Goal: Ask a question

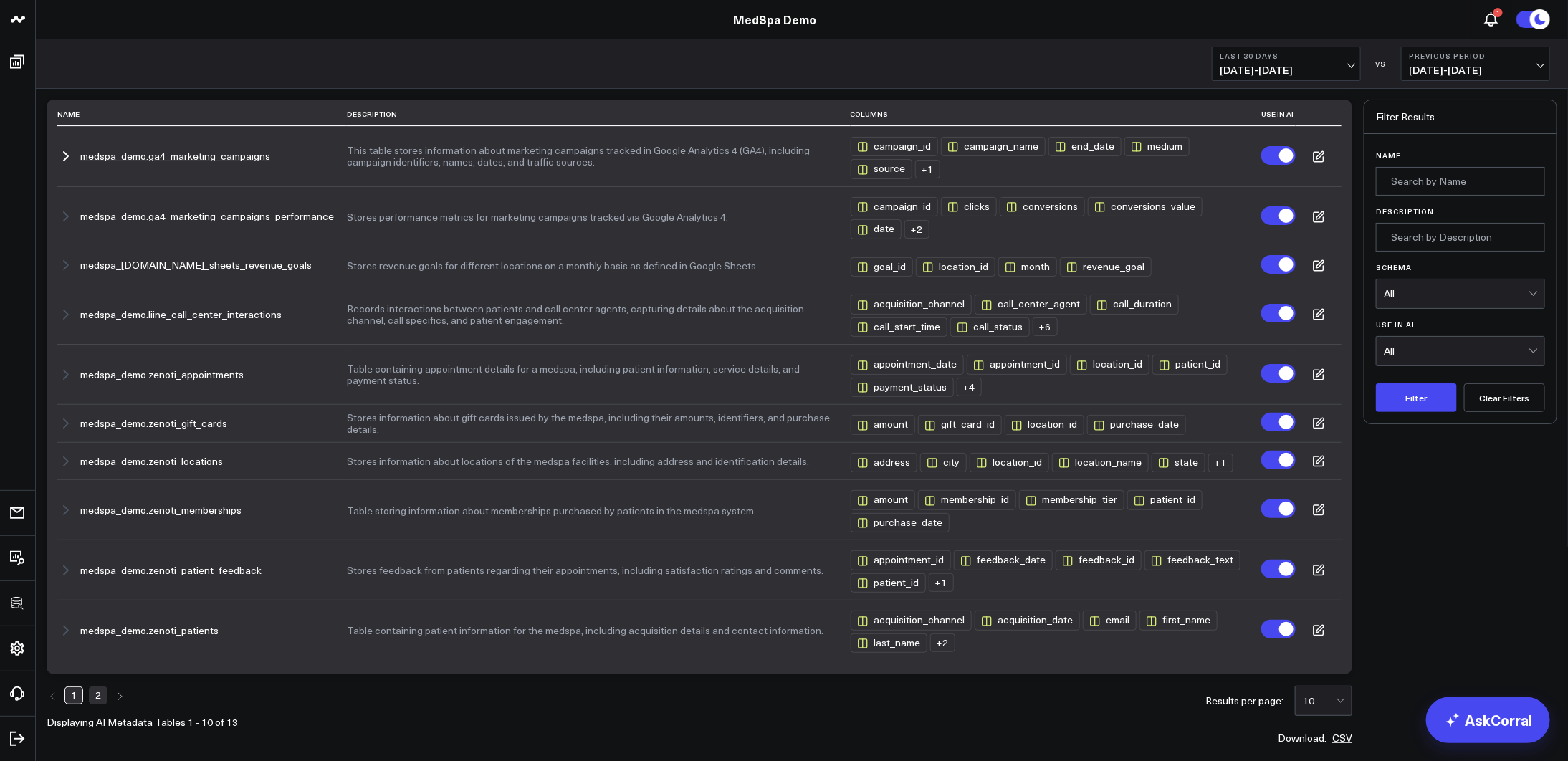
click at [203, 151] on button "medspa_demo.ga4_marketing_campaigns" at bounding box center [175, 156] width 190 height 11
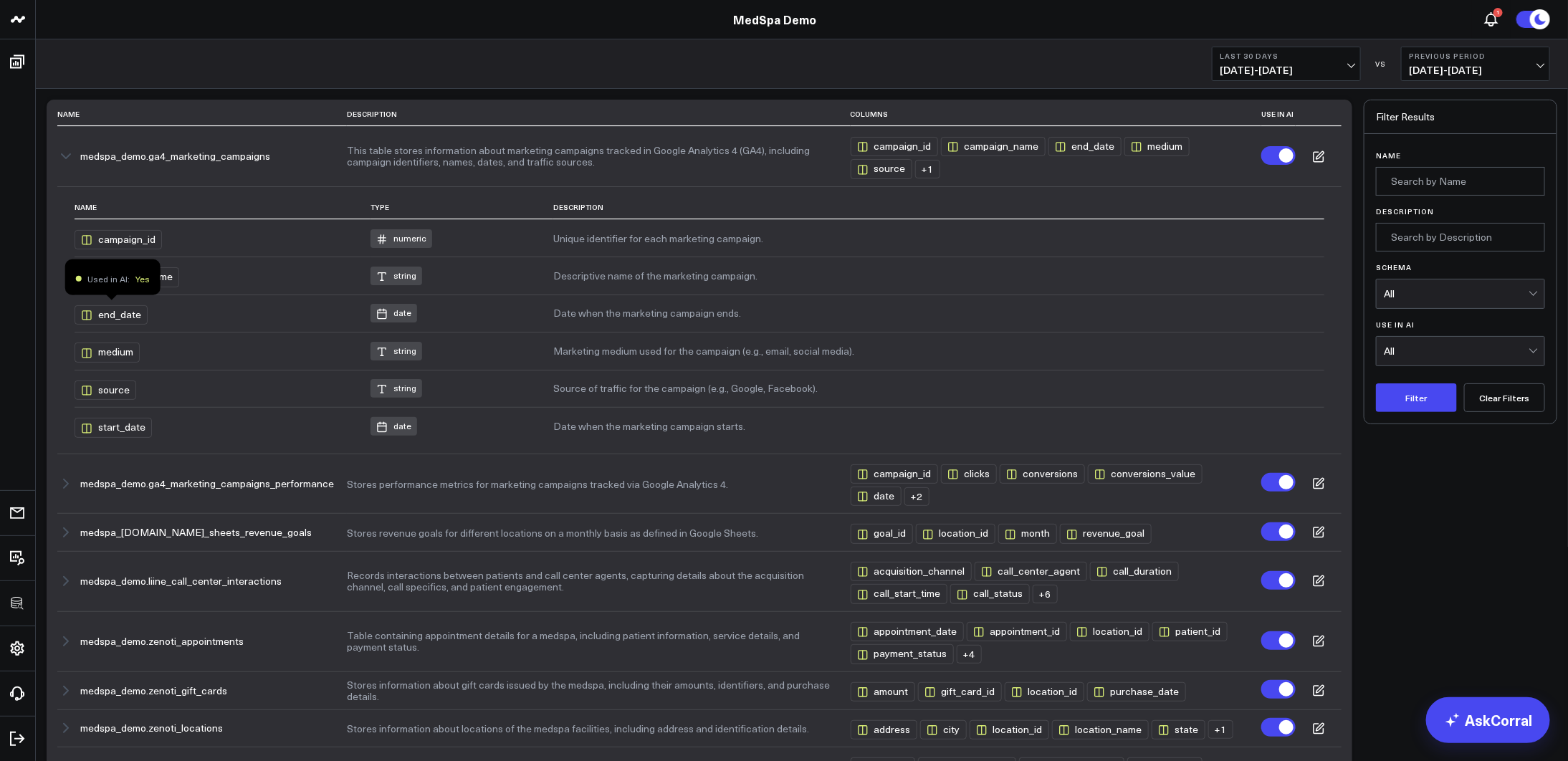
click at [124, 317] on div "end_date" at bounding box center [111, 314] width 73 height 20
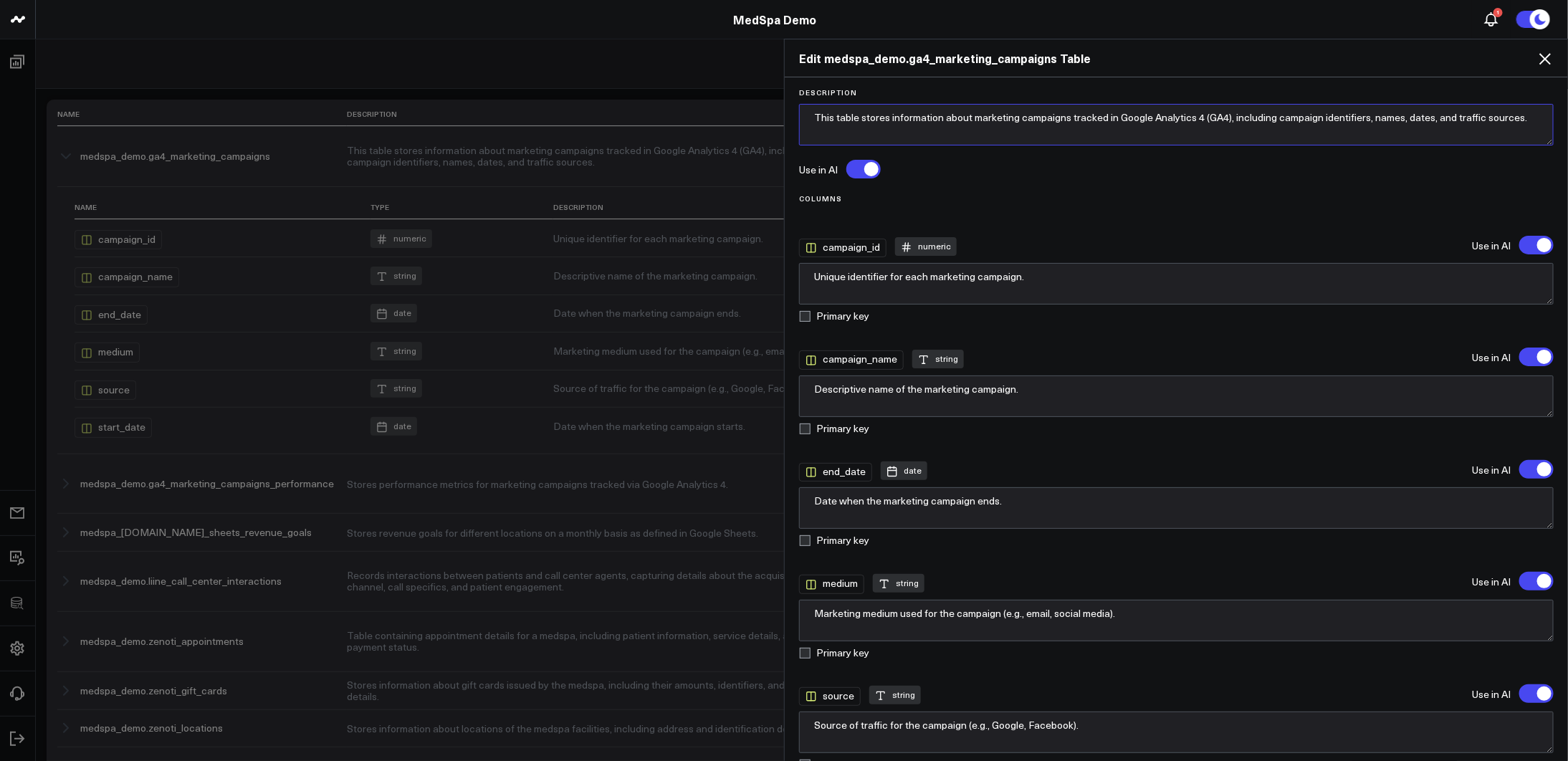
click at [938, 122] on textarea "This table stores information about marketing campaigns tracked in Google Analy…" at bounding box center [1176, 125] width 754 height 42
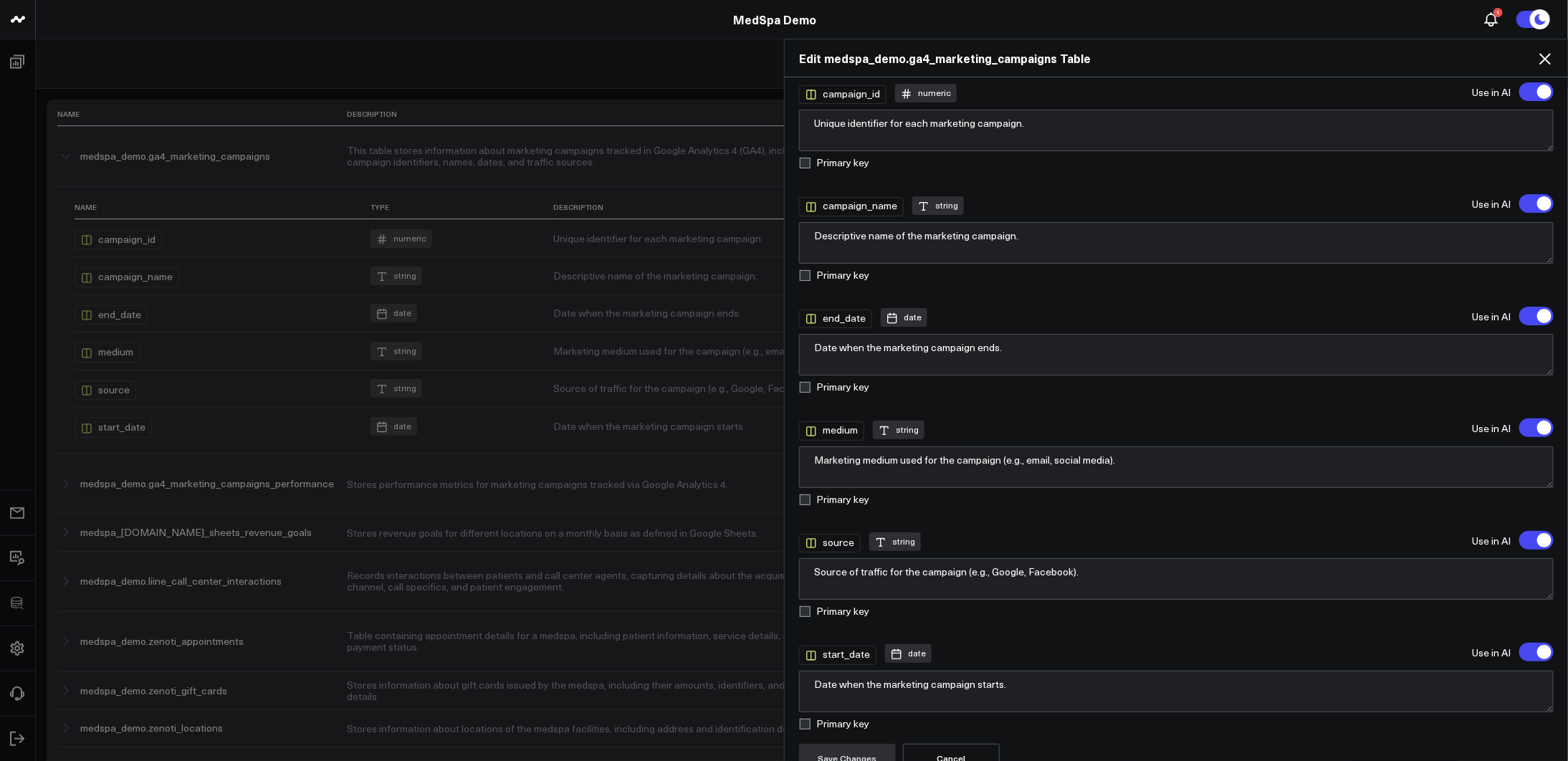
scroll to position [168, 0]
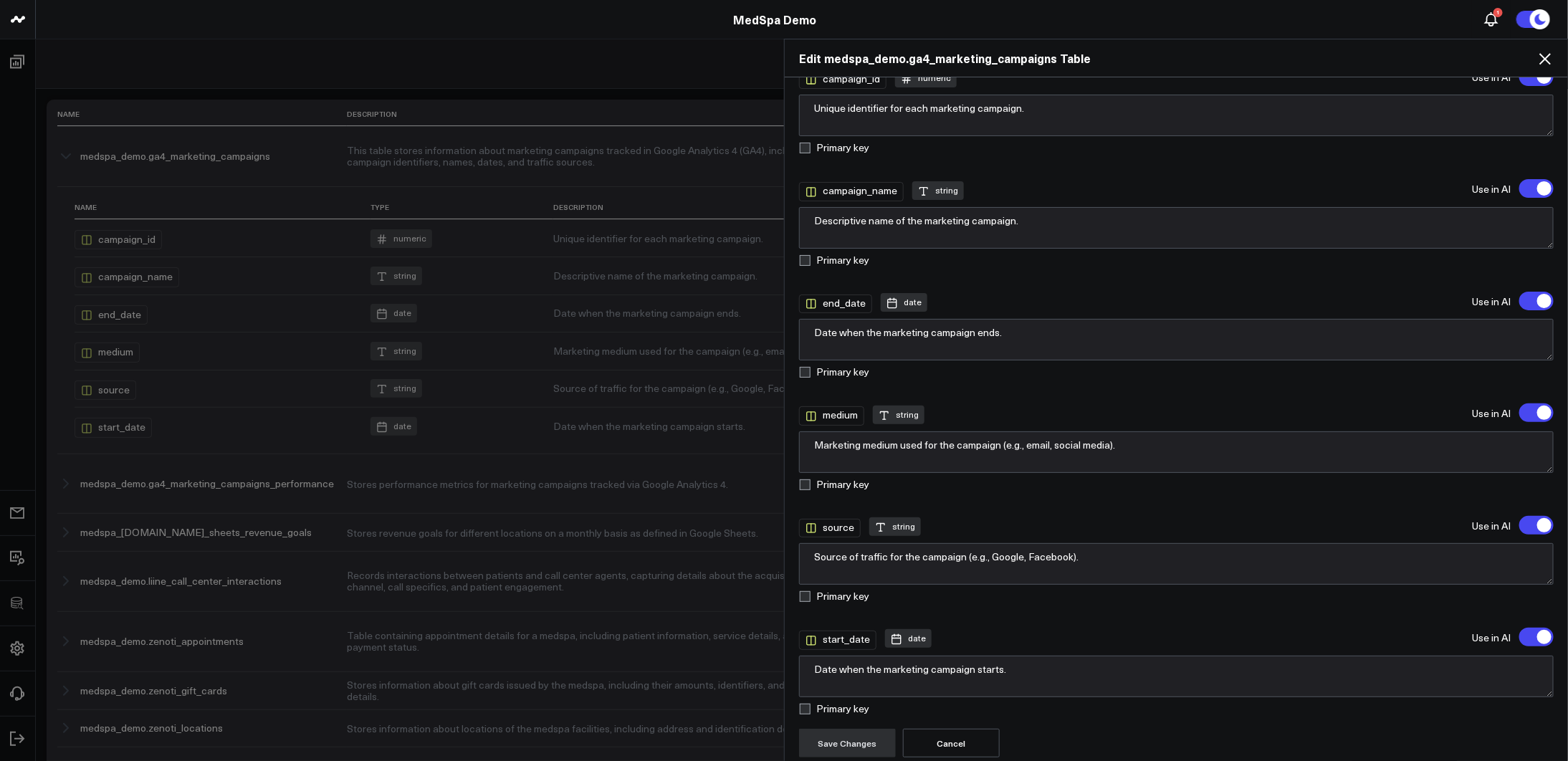
click at [1548, 55] on icon at bounding box center [1545, 59] width 11 height 11
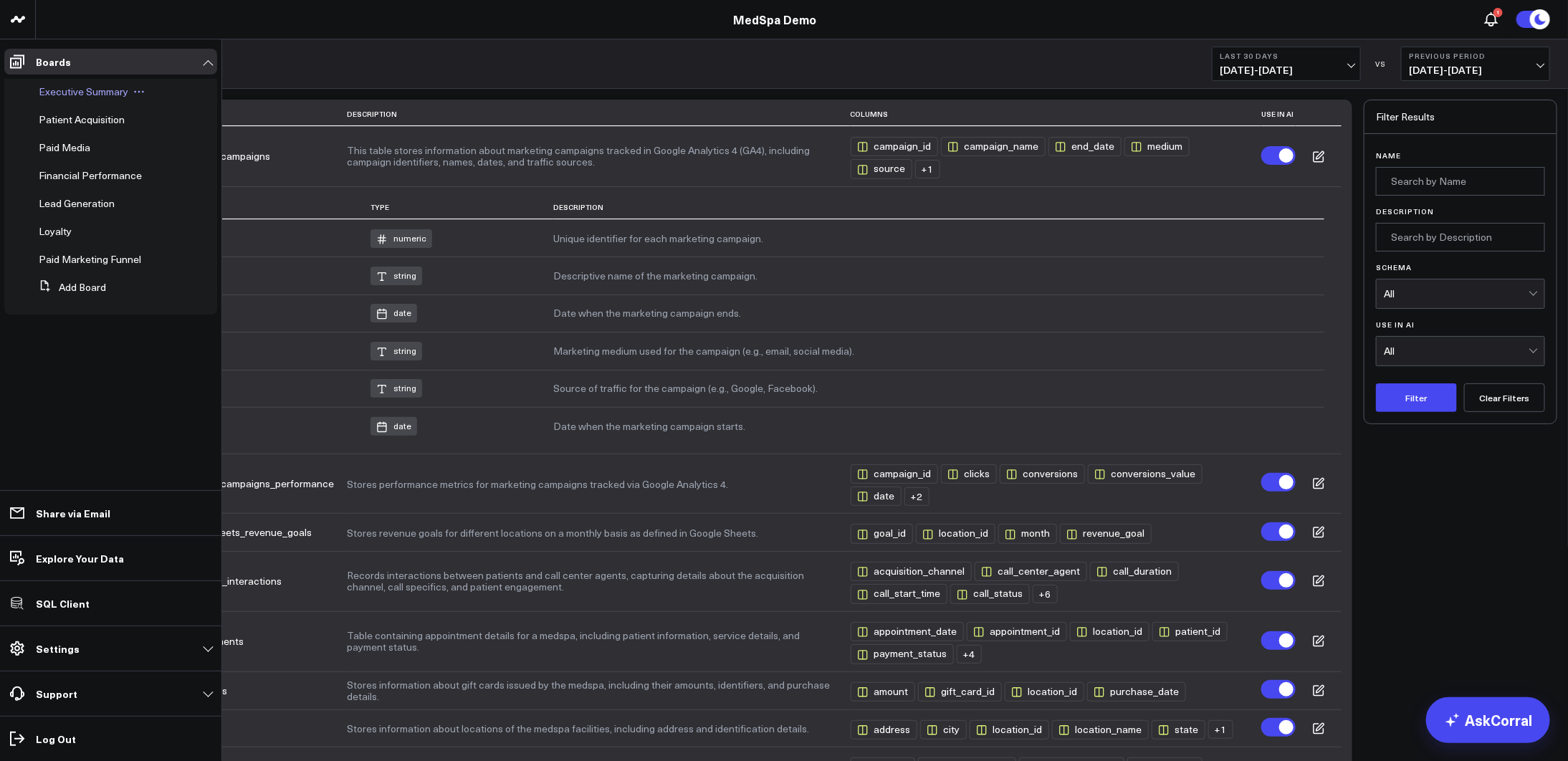
click at [60, 97] on span "Executive Summary" at bounding box center [84, 91] width 89 height 14
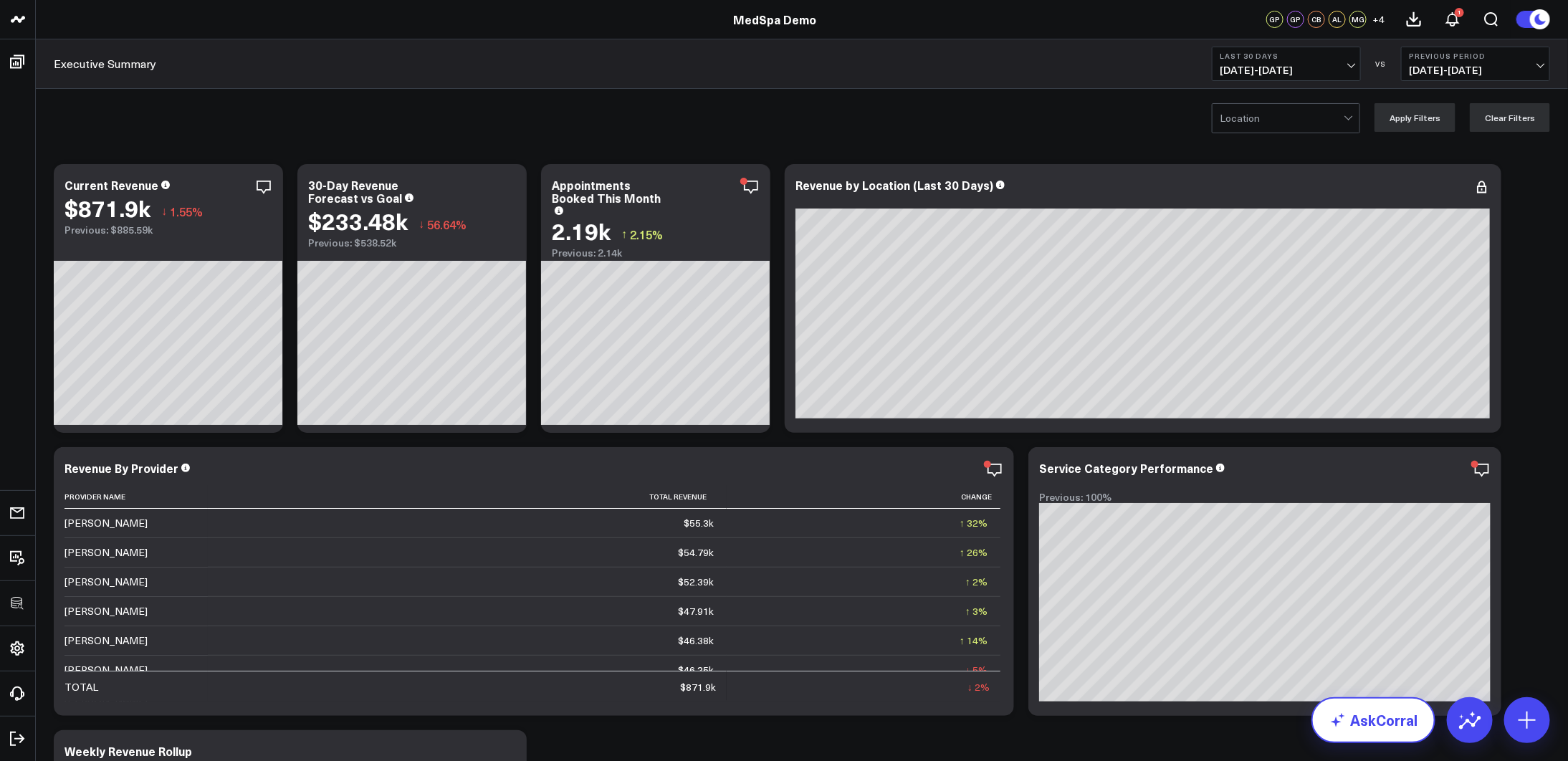
click at [1374, 711] on link "AskCorral" at bounding box center [1373, 720] width 124 height 46
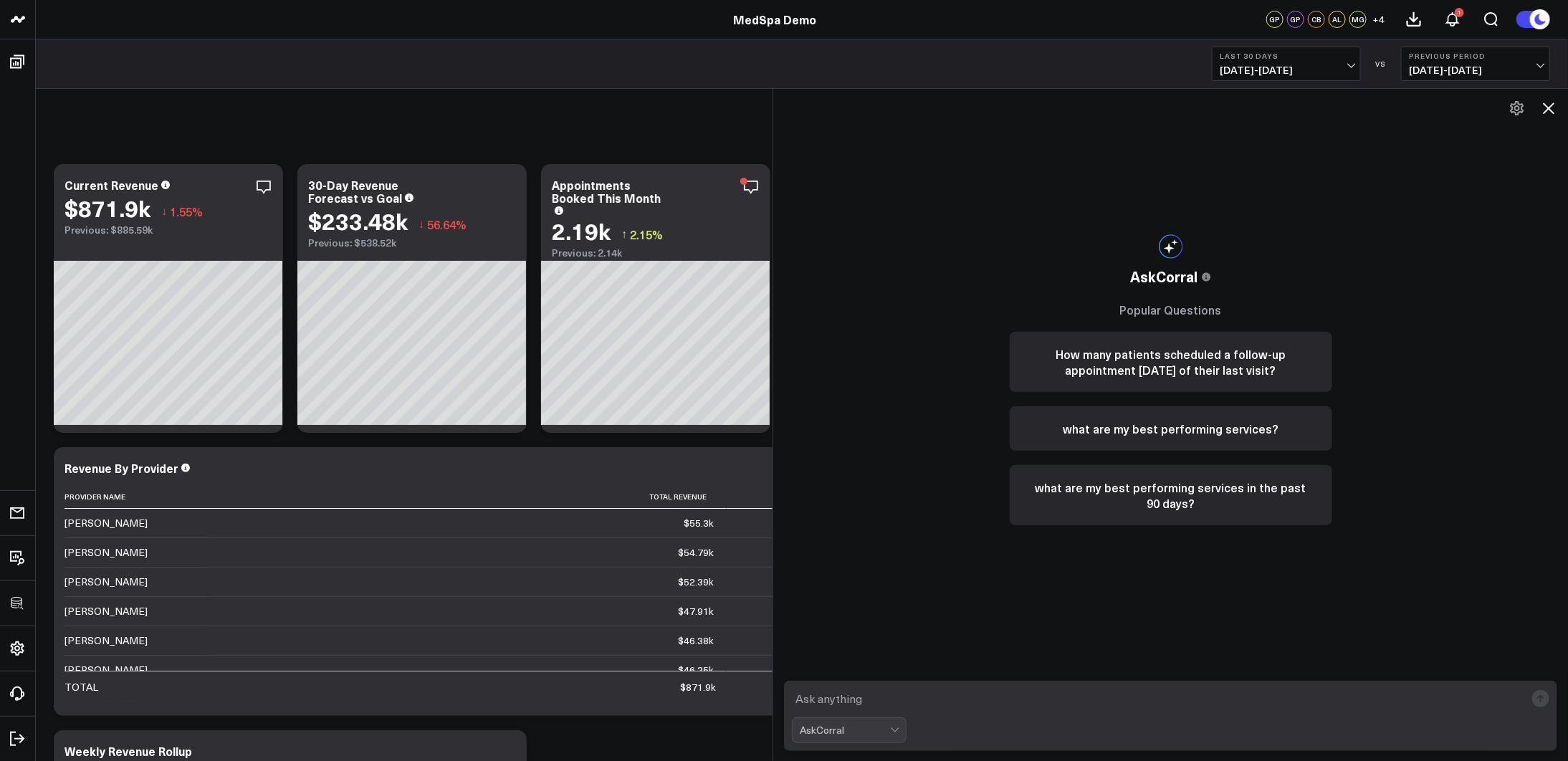
click at [956, 692] on textarea at bounding box center [1159, 699] width 733 height 26
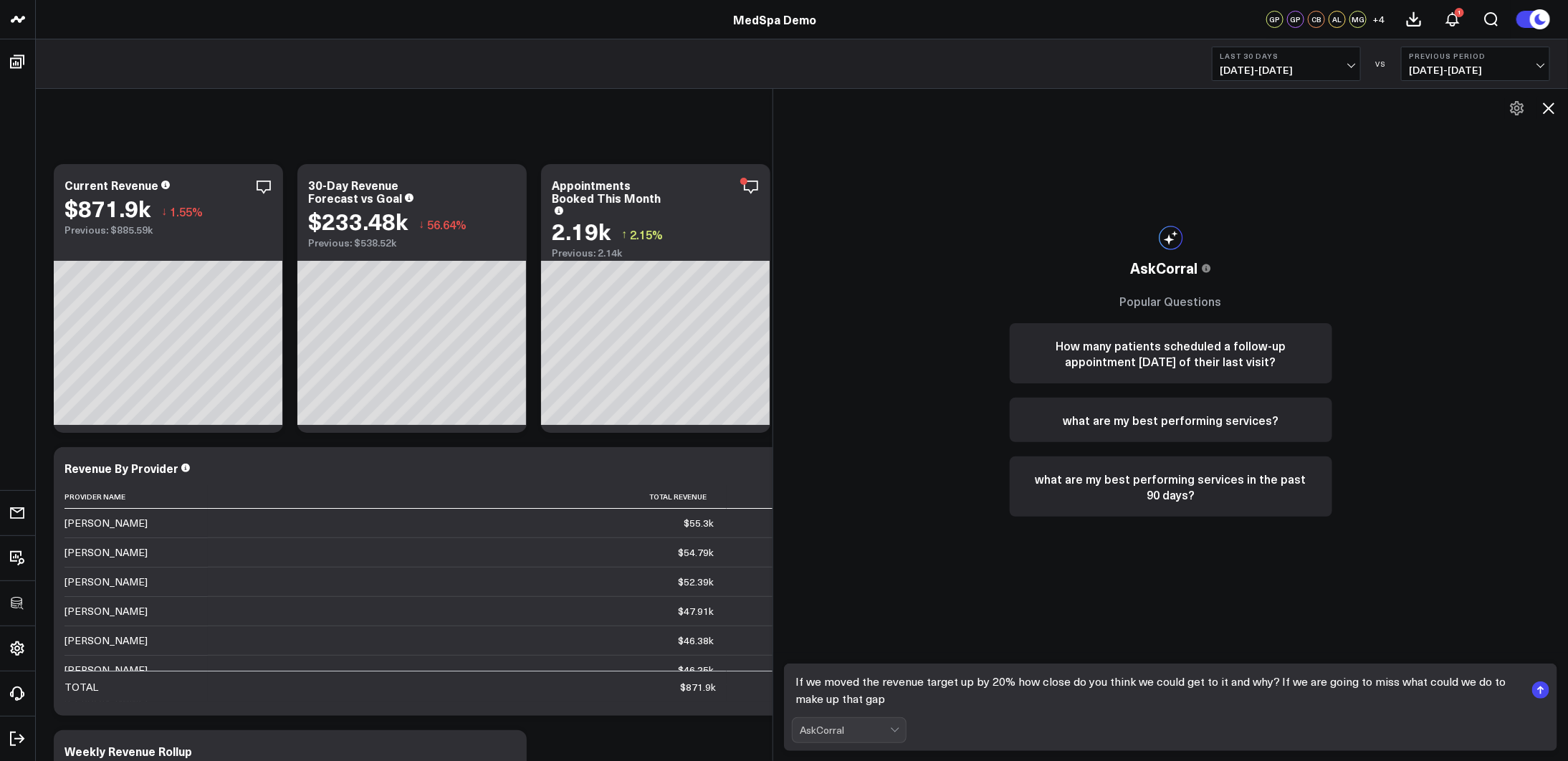
type textarea "If we moved the revenue target up by 20% how close do you think we could get to…"
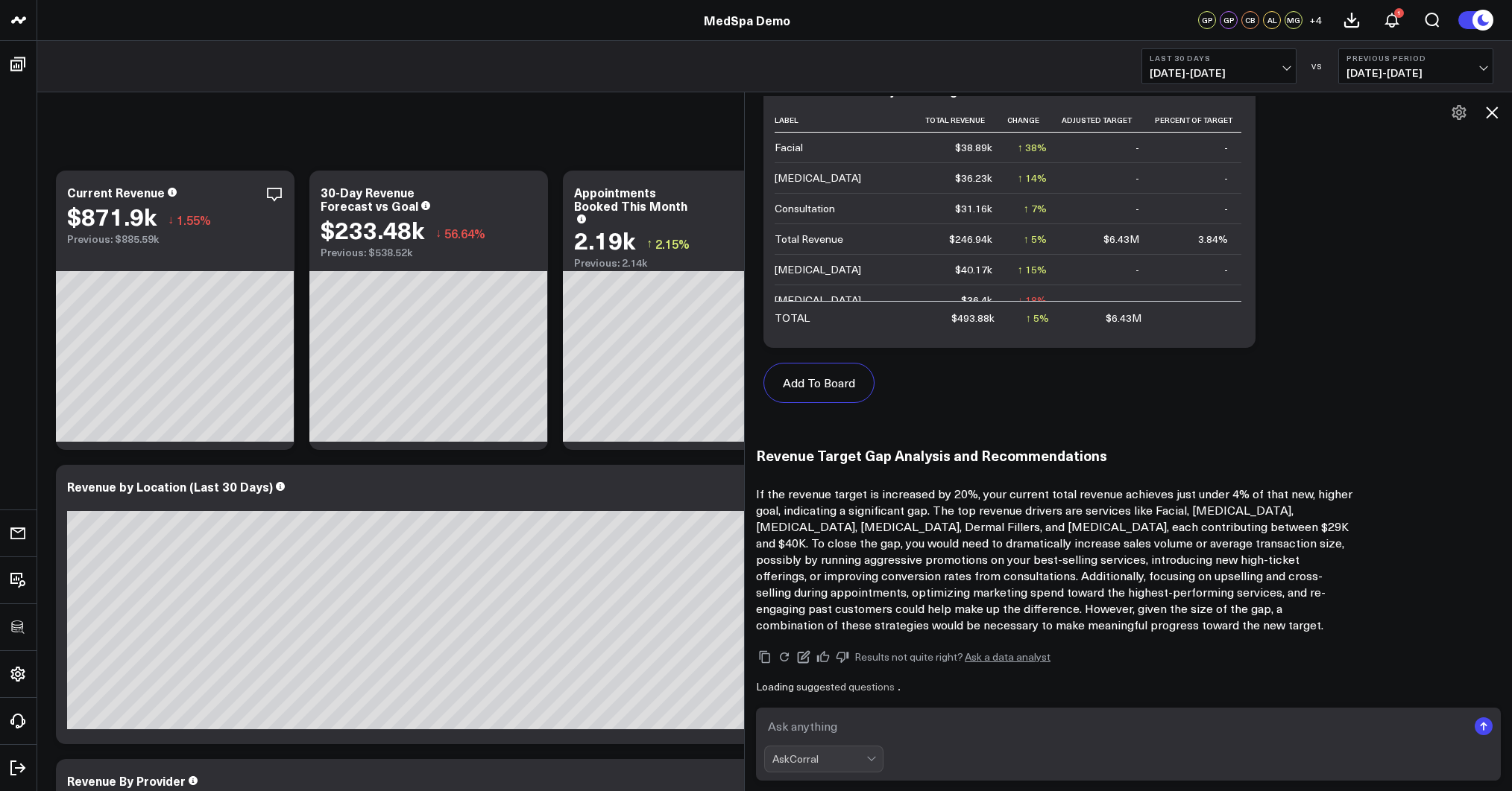
click at [1006, 549] on p "If the revenue target is increased by 20%, your current total revenue achieves …" at bounding box center [1053, 559] width 596 height 148
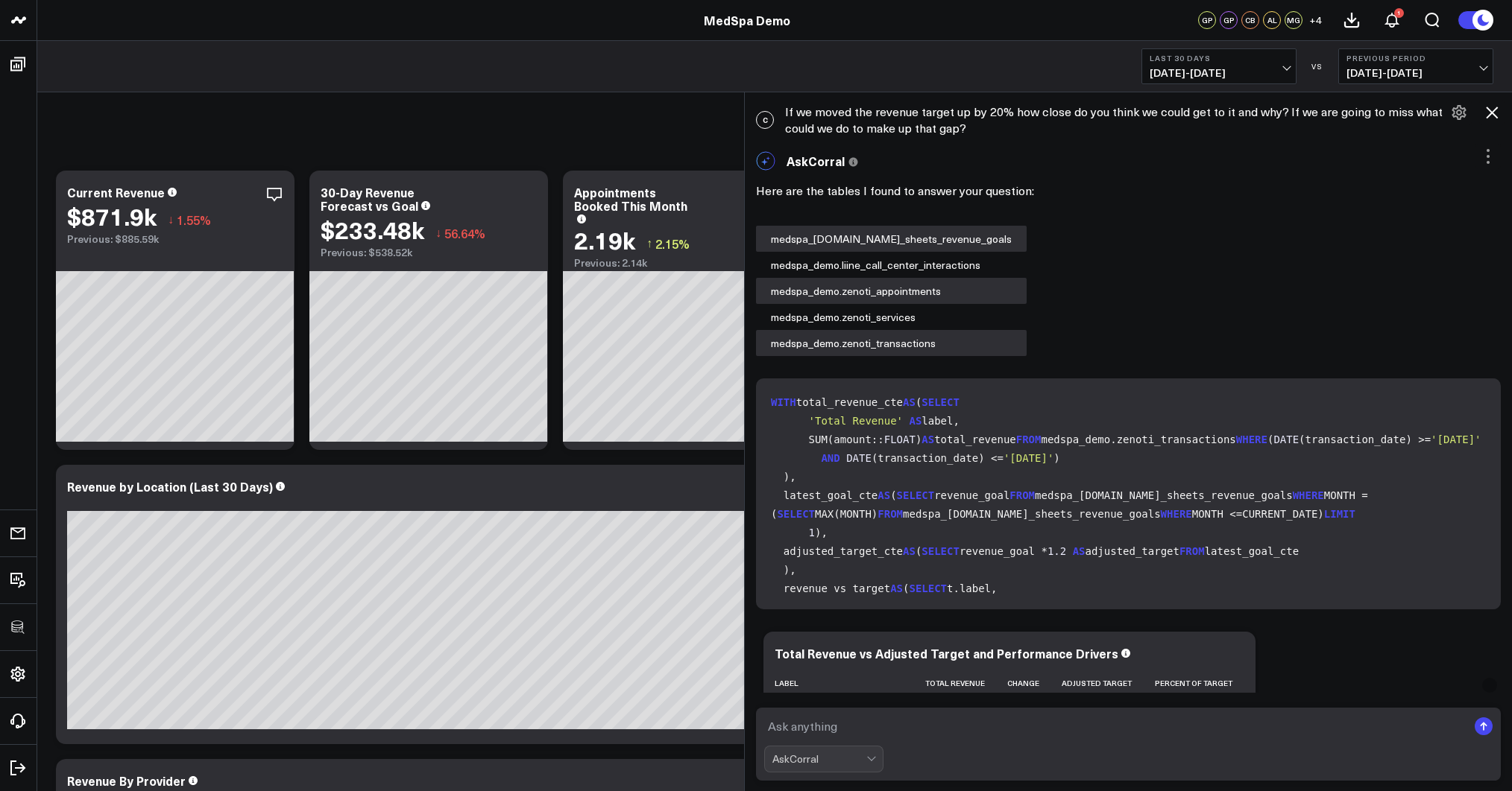
click at [892, 114] on div "C If we moved the revenue target up by 20% how close do you think we could get …" at bounding box center [1128, 119] width 767 height 47
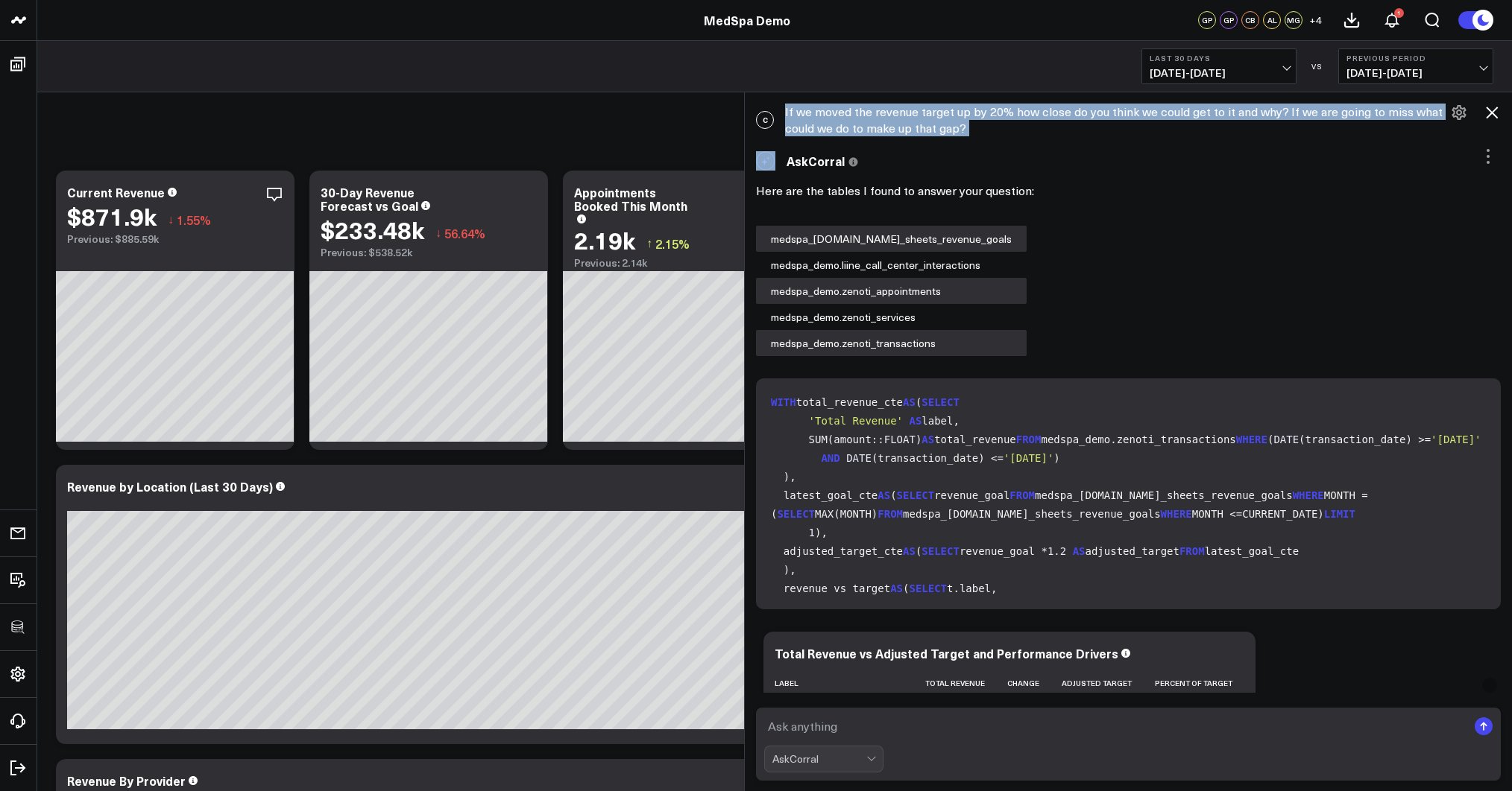
click at [892, 114] on div "C If we moved the revenue target up by 20% how close do you think we could get …" at bounding box center [1128, 119] width 767 height 47
click at [954, 109] on div "C If we moved the revenue target up by 20% how close do you think we could get …" at bounding box center [1128, 119] width 767 height 47
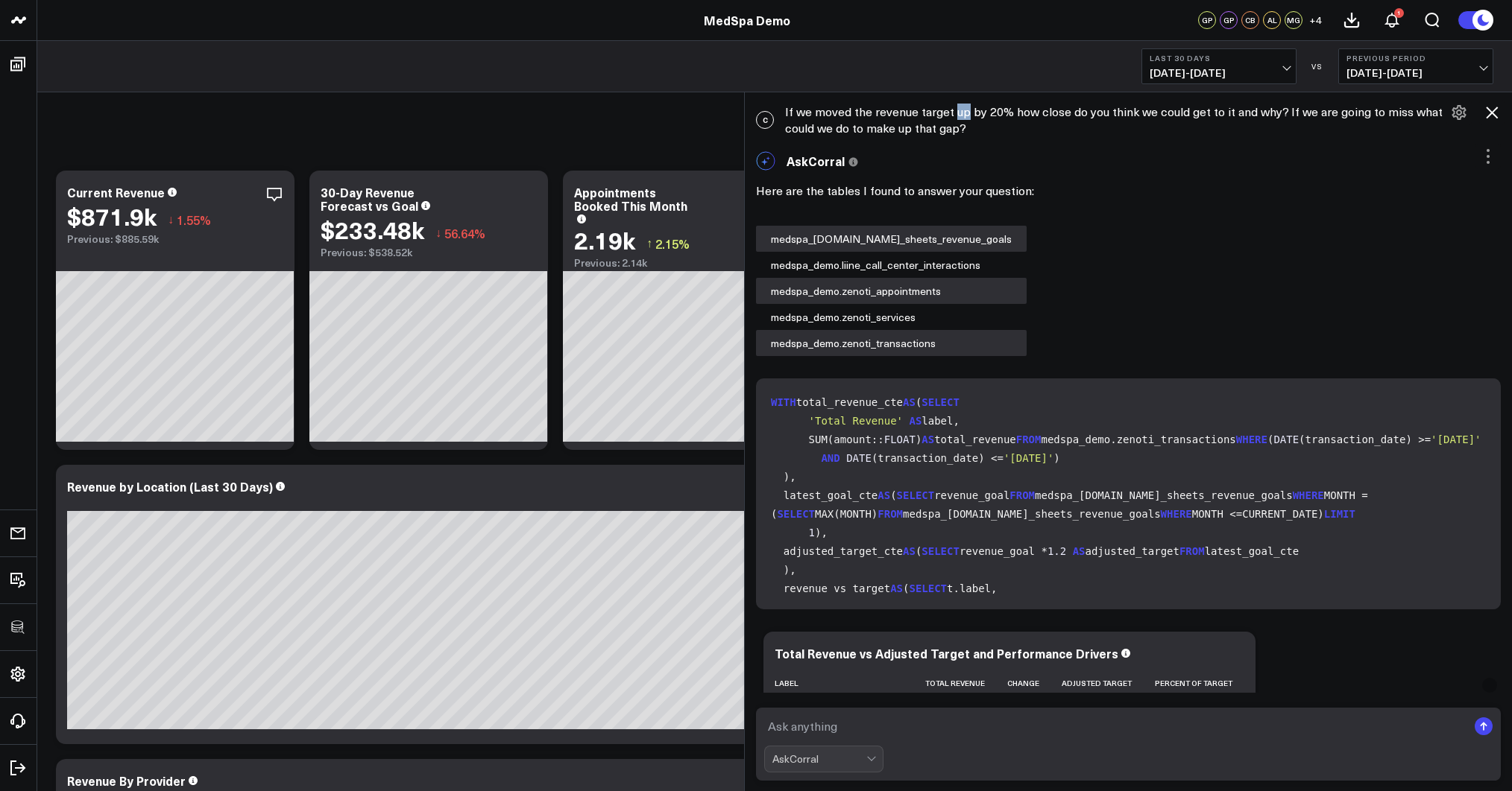
click at [954, 109] on div "C If we moved the revenue target up by 20% how close do you think we could get …" at bounding box center [1128, 119] width 767 height 47
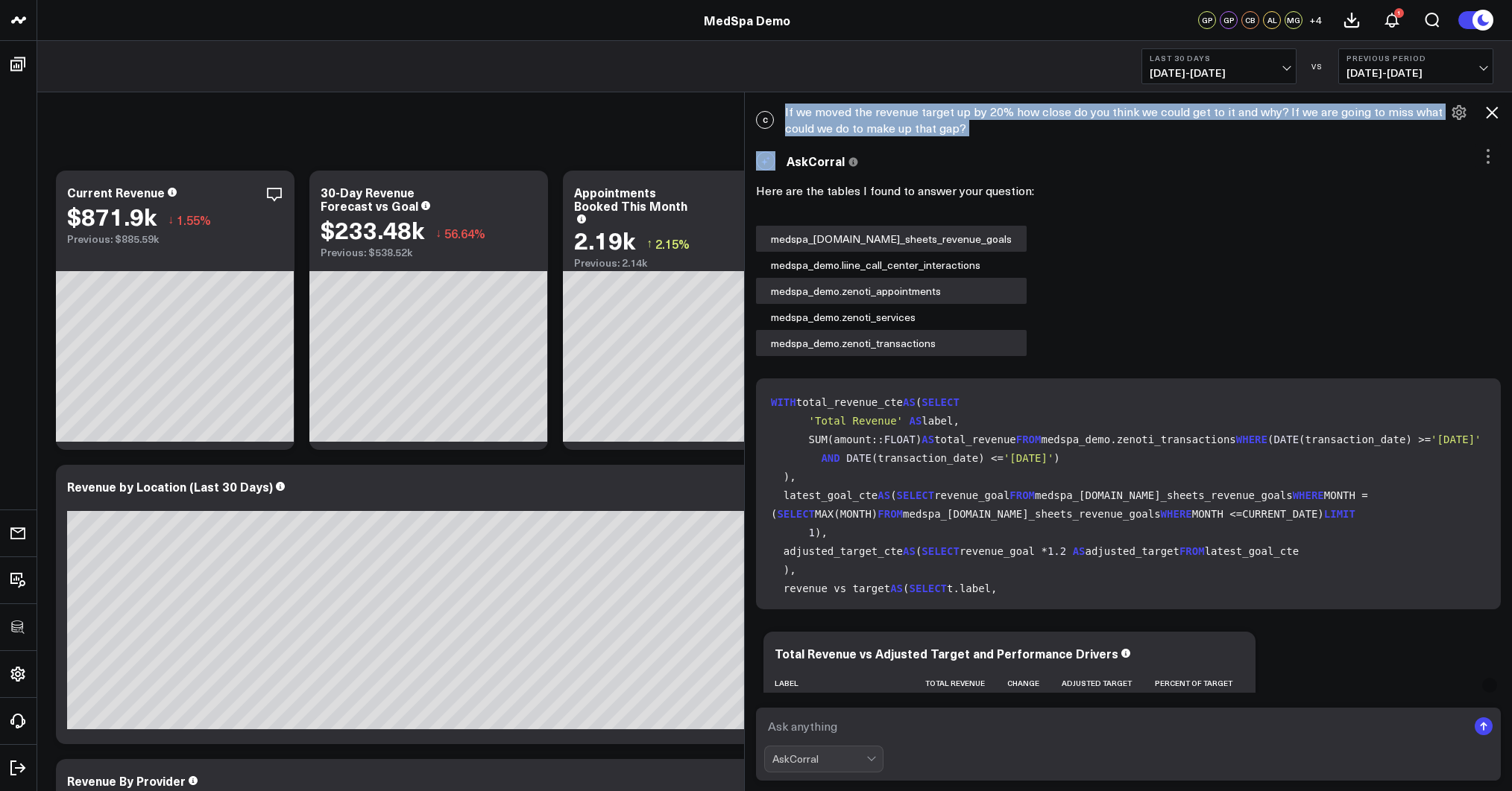
click at [954, 109] on div "C If we moved the revenue target up by 20% how close do you think we could get …" at bounding box center [1128, 119] width 767 height 47
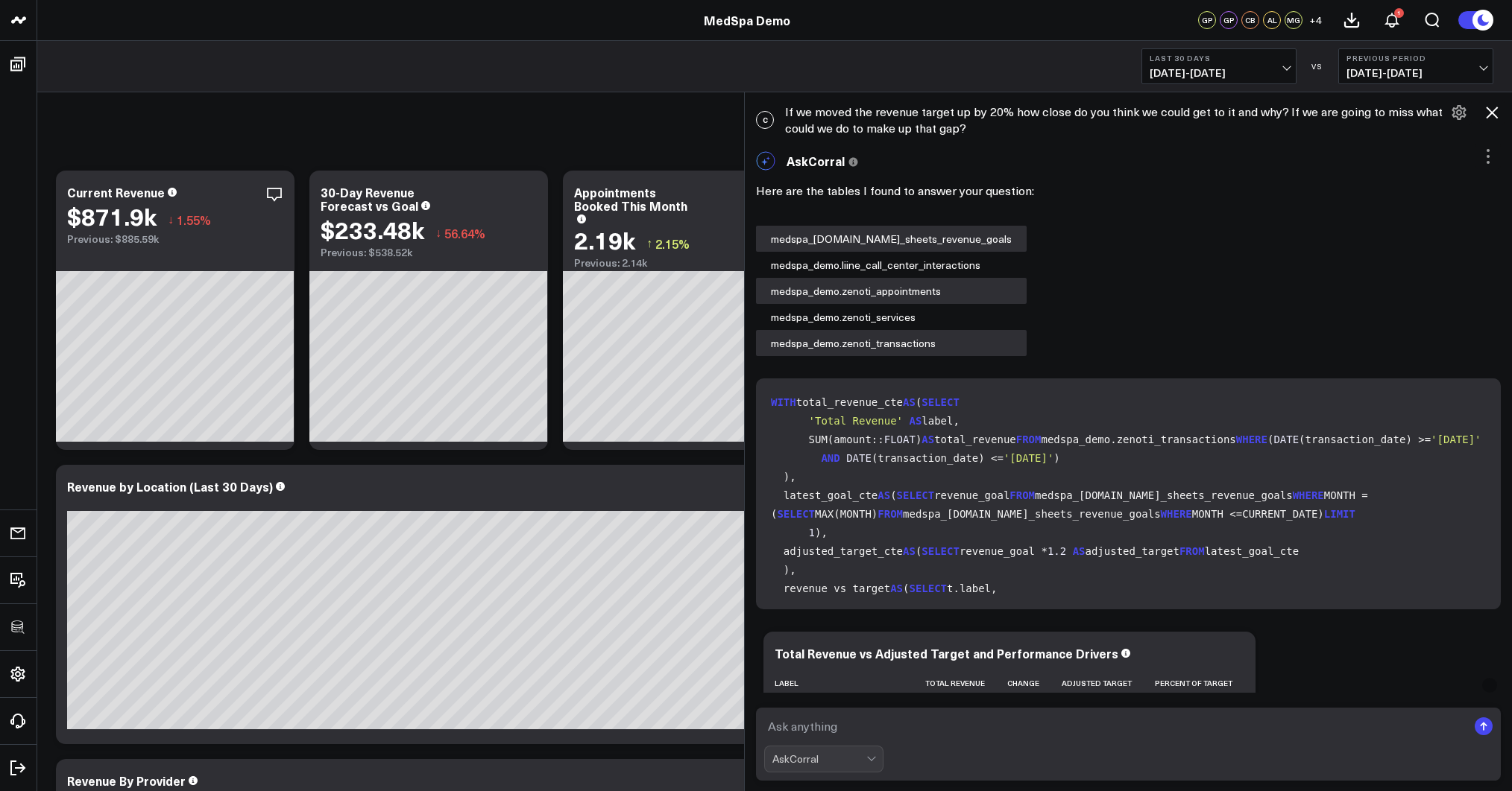
click at [957, 122] on div "C If we moved the revenue target up by 20% how close do you think we could get …" at bounding box center [1128, 119] width 767 height 47
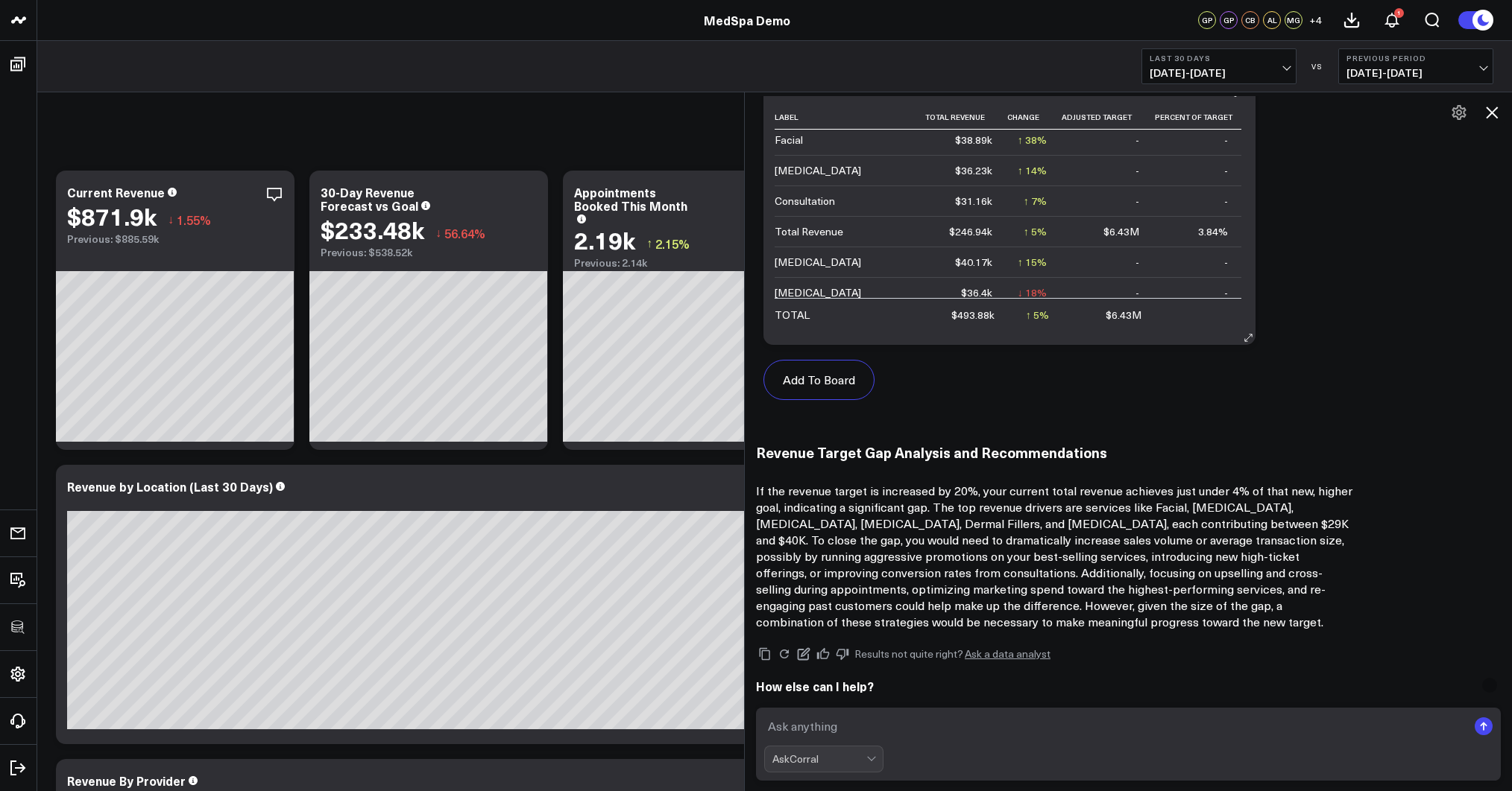
scroll to position [676, 0]
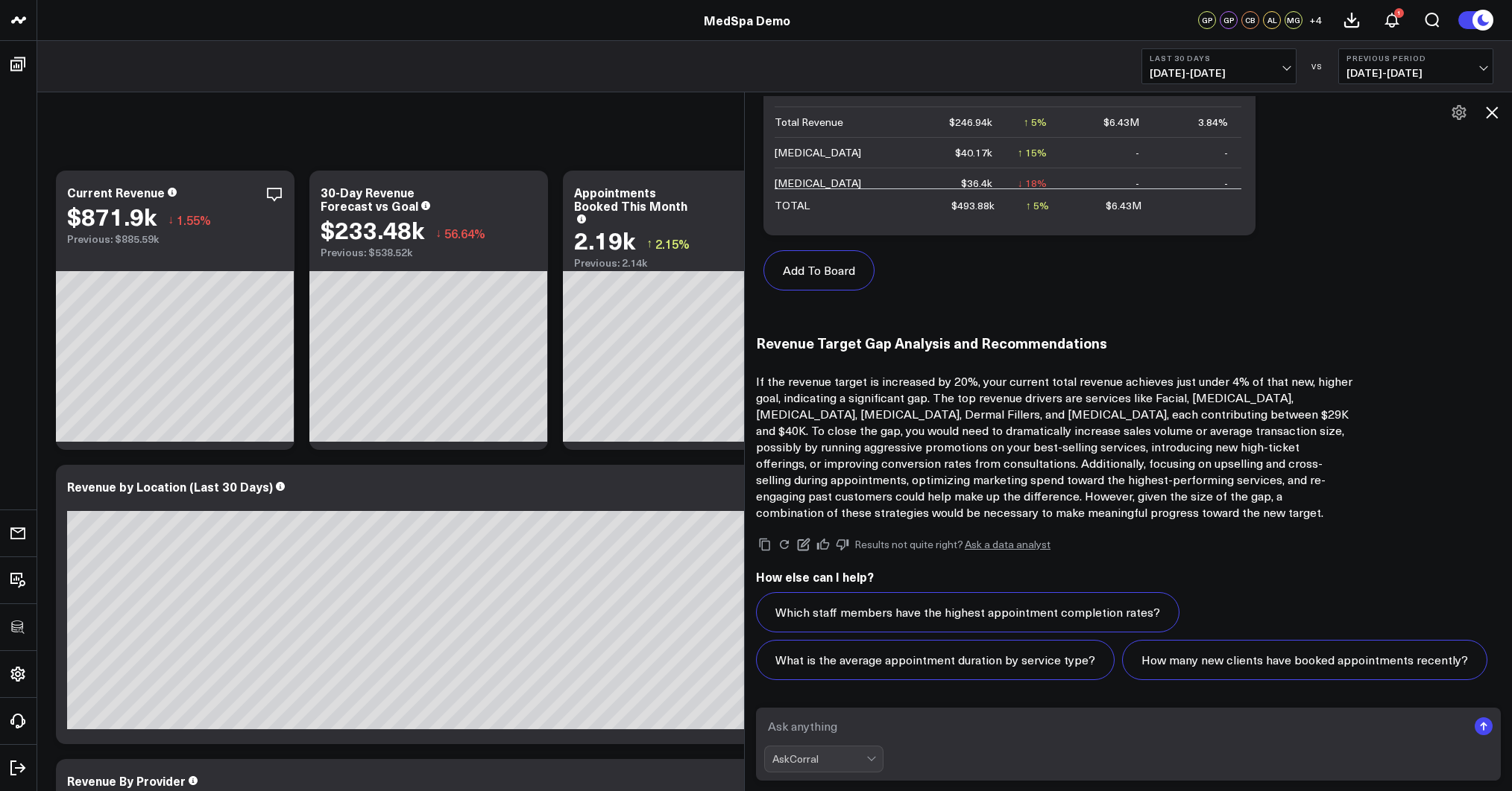
click at [1038, 419] on p "If the revenue target is increased by 20%, your current total revenue achieves …" at bounding box center [1053, 447] width 596 height 148
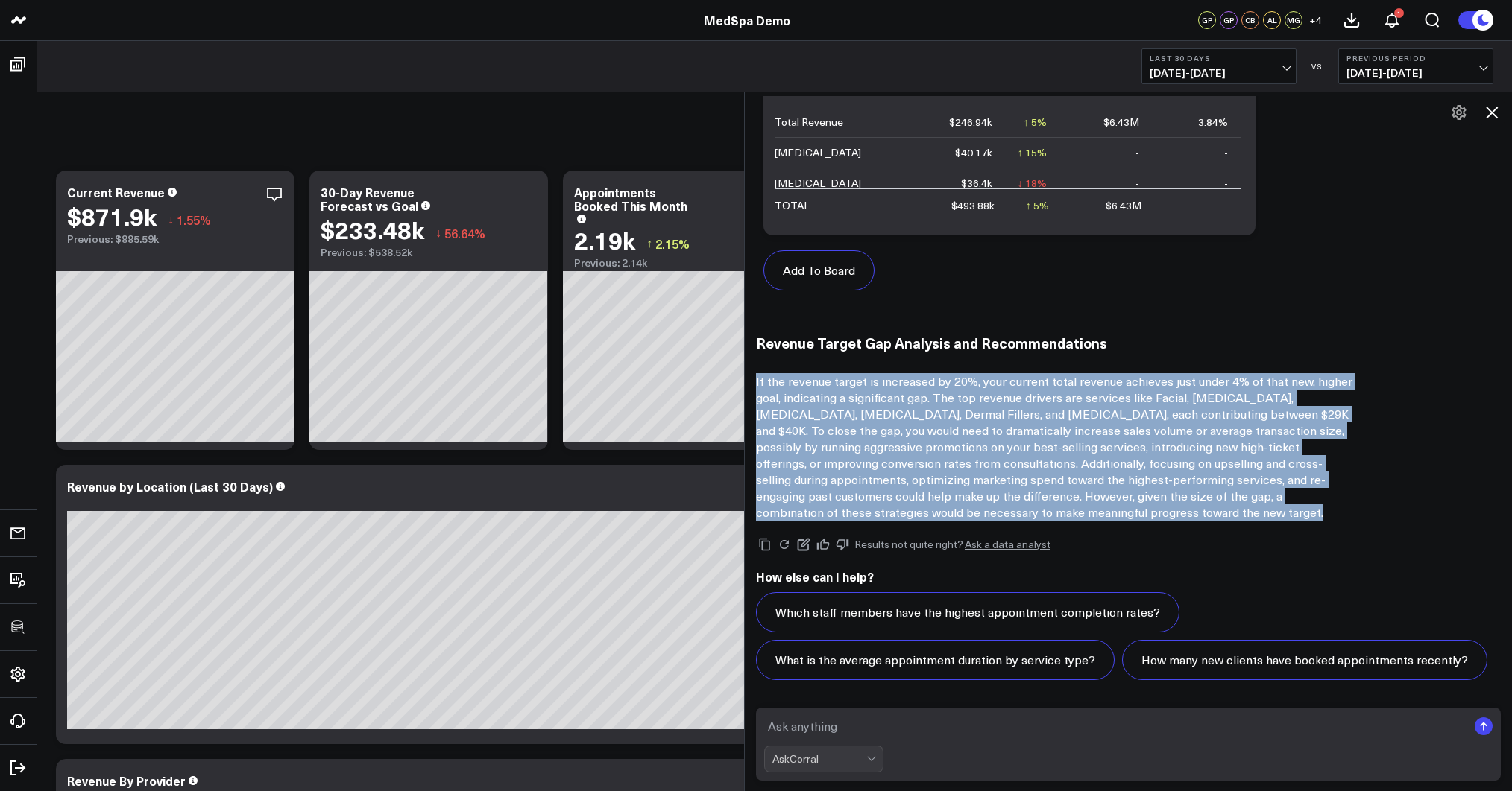
click at [1038, 419] on p "If the revenue target is increased by 20%, your current total revenue achieves …" at bounding box center [1053, 447] width 596 height 148
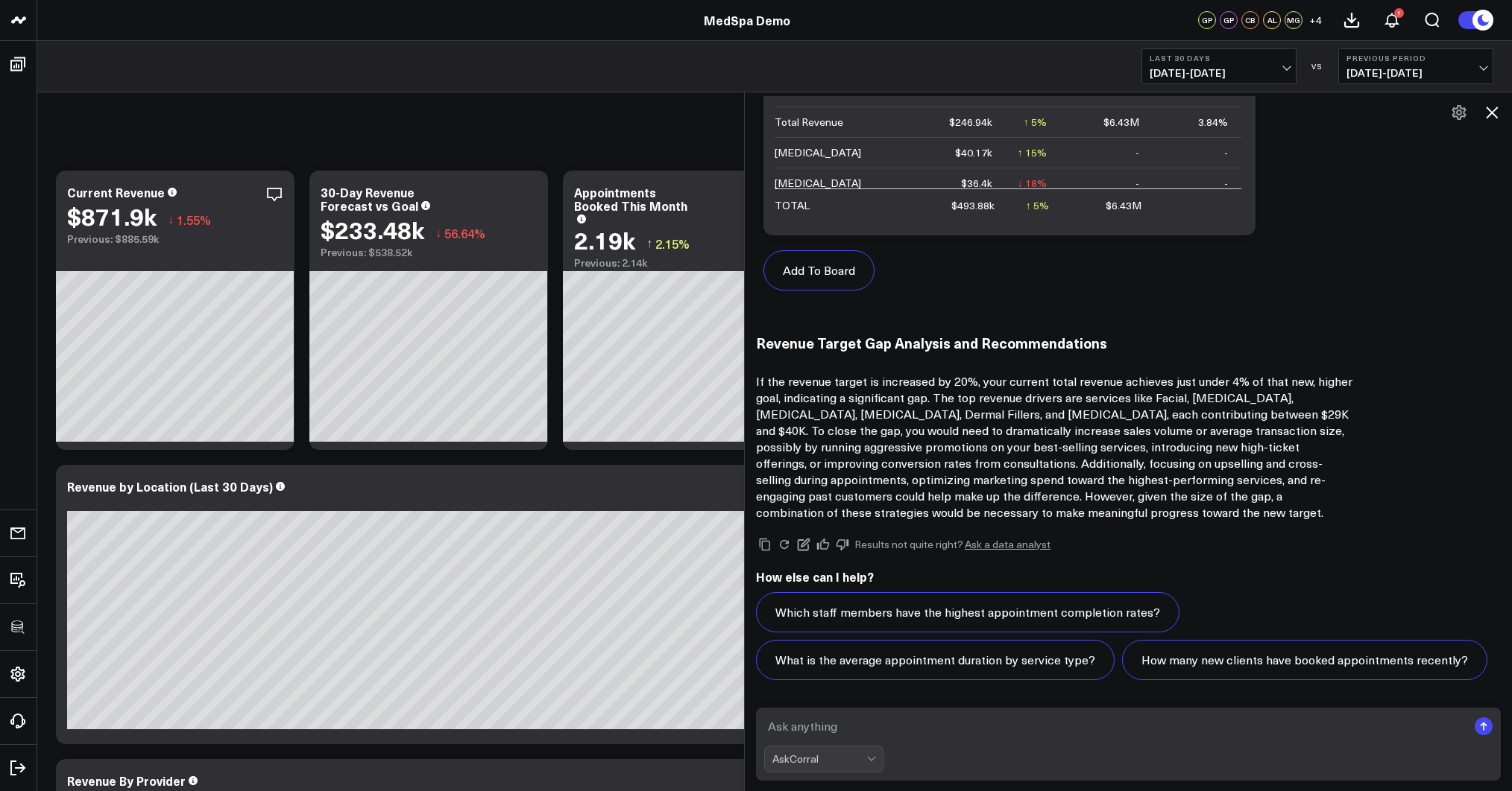
click at [1404, 304] on div "Add To Board Executive Summary Patient Acquisition Paid Media Financial Perform…" at bounding box center [1128, 131] width 745 height 364
click at [1497, 117] on icon at bounding box center [1492, 112] width 12 height 12
click at [1497, 117] on div "C If we moved the revenue target up by 20% how close do you think we could get …" at bounding box center [1128, 442] width 768 height 700
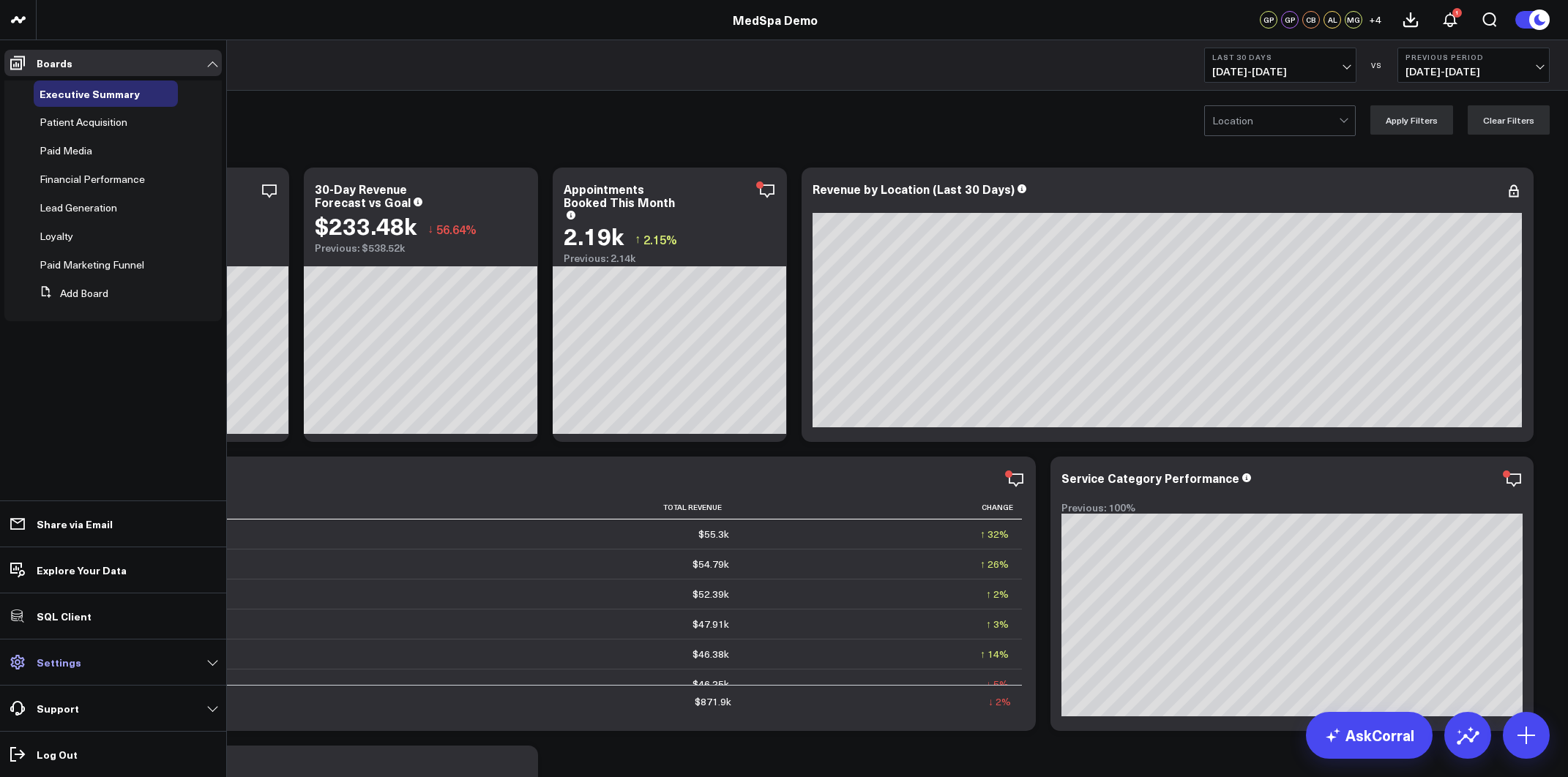
click at [37, 666] on p "Settings" at bounding box center [59, 662] width 45 height 11
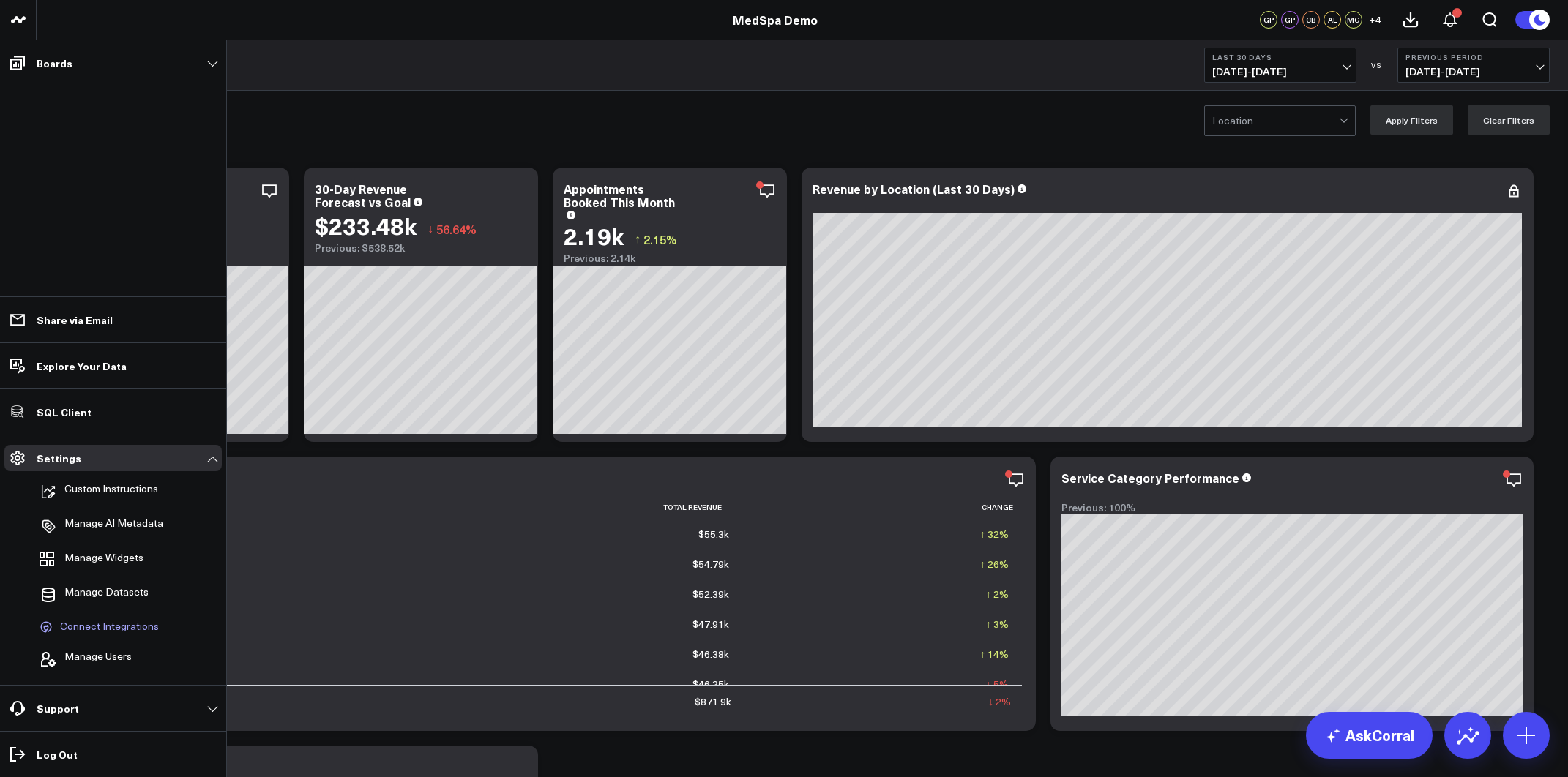
click at [94, 629] on span "Connect Integrations" at bounding box center [109, 627] width 99 height 13
